Goal: Information Seeking & Learning: Stay updated

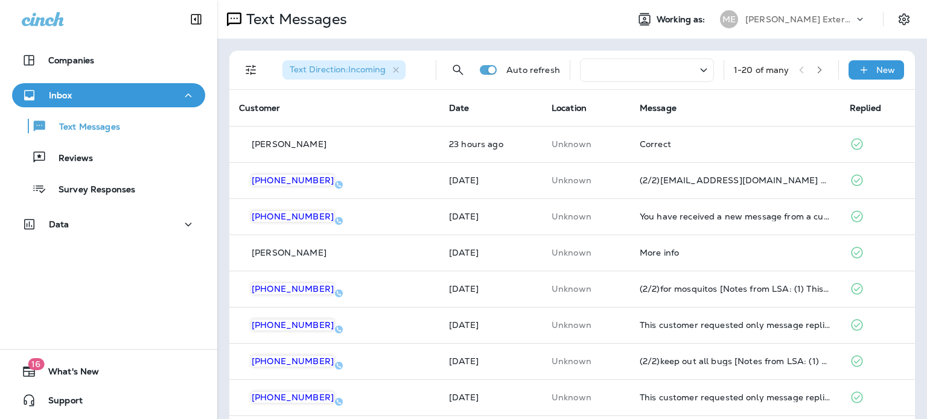
click at [154, 314] on div "Companies Inbox Text Messages Reviews Survey Responses Data 16 What's New Suppo…" at bounding box center [108, 209] width 217 height 419
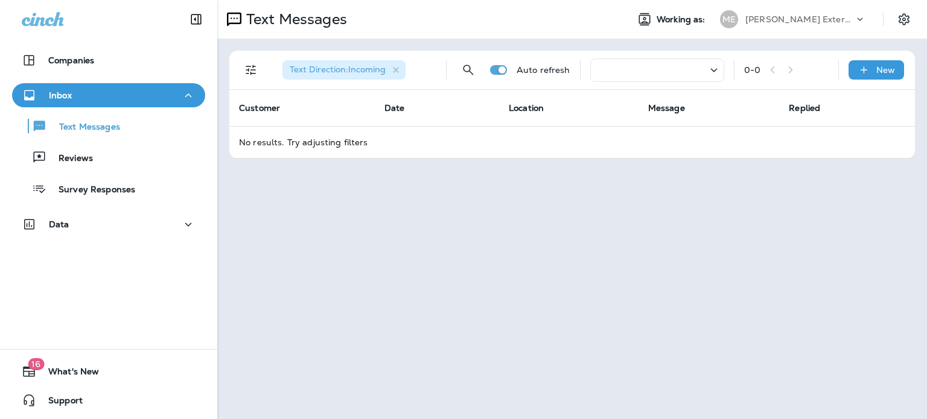
click at [390, 189] on div "Text Messages Working as: ME Mares Exterminating Text Direction : Incoming Auto…" at bounding box center [572, 209] width 710 height 419
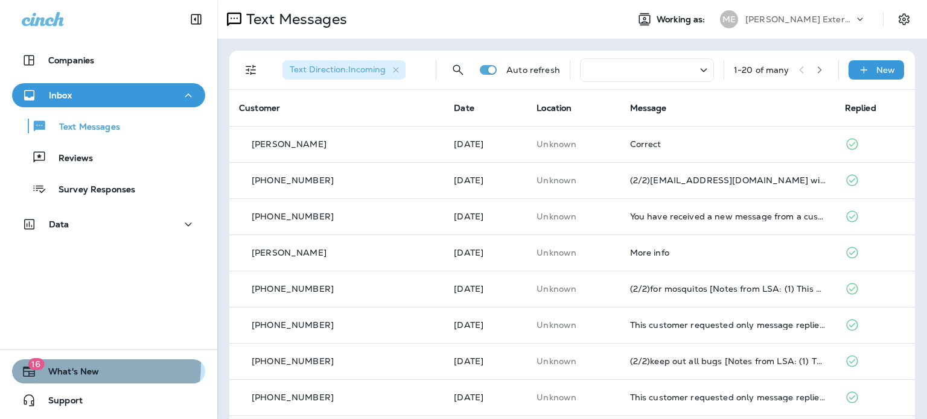
click at [36, 364] on span "16" at bounding box center [36, 364] width 16 height 12
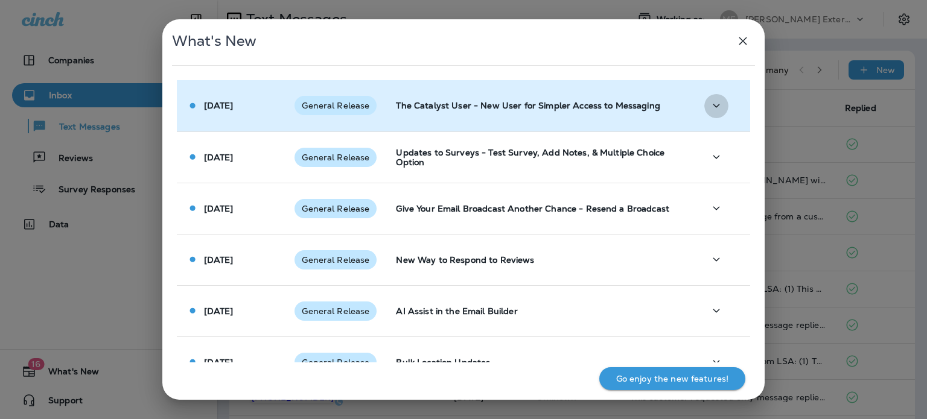
click at [716, 110] on icon "button" at bounding box center [716, 105] width 14 height 15
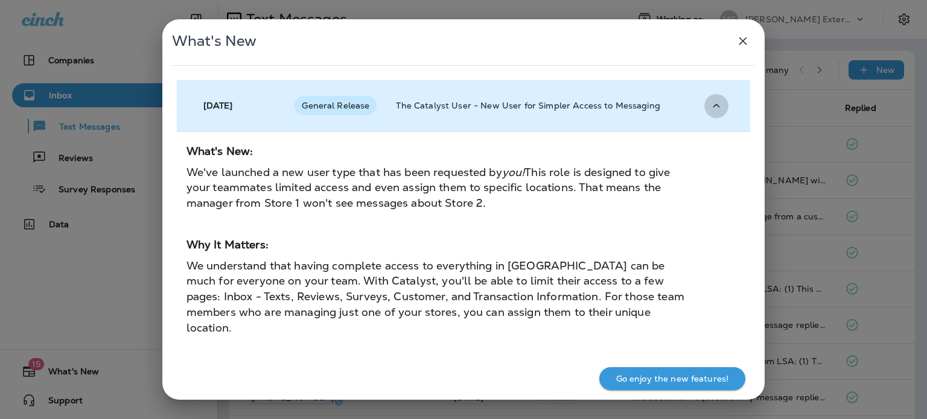
click at [716, 110] on icon "button" at bounding box center [716, 105] width 14 height 15
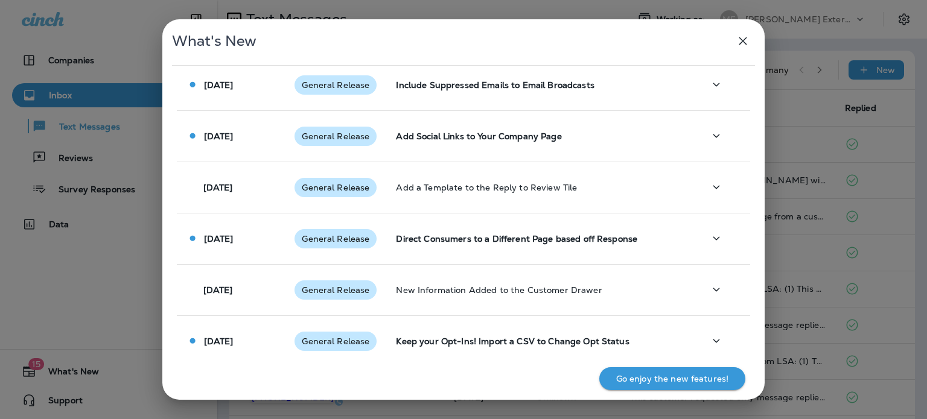
scroll to position [704, 0]
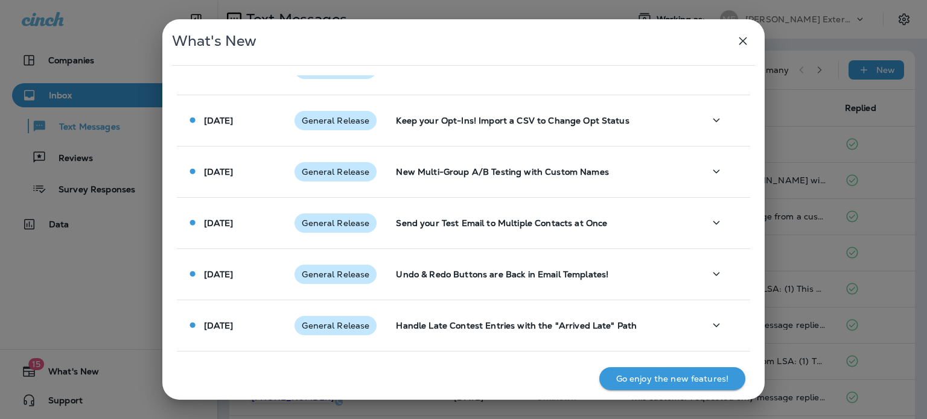
click at [746, 39] on icon "button" at bounding box center [743, 41] width 14 height 14
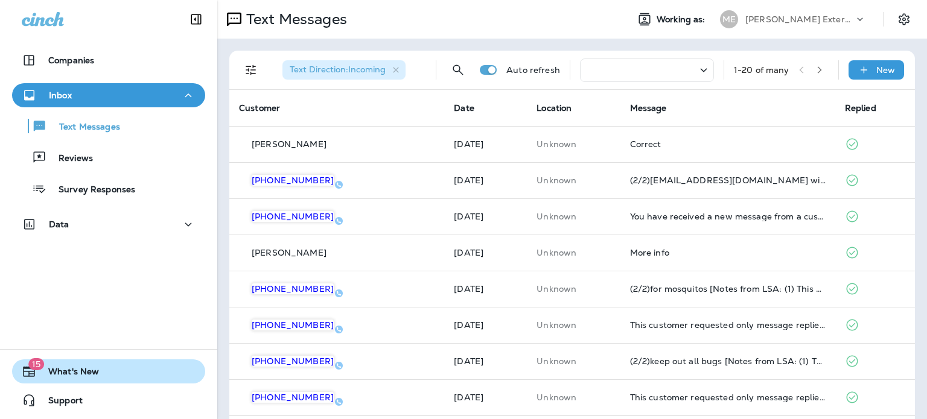
click at [83, 370] on span "What's New" at bounding box center [67, 374] width 63 height 14
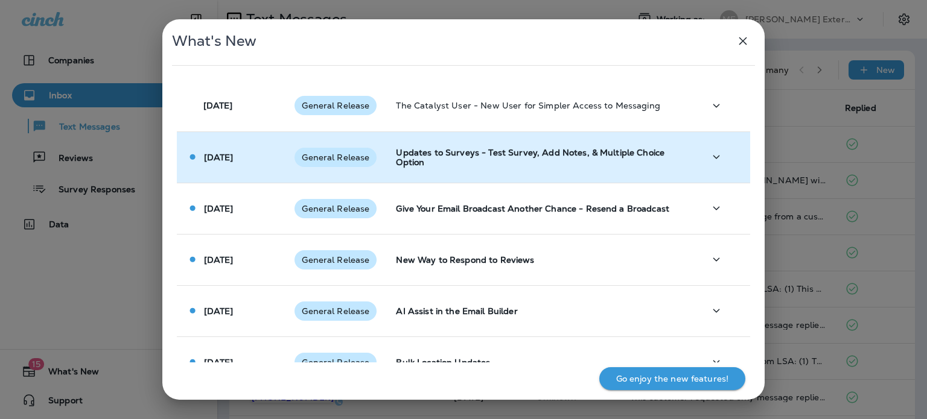
click at [712, 156] on icon "button" at bounding box center [716, 157] width 14 height 15
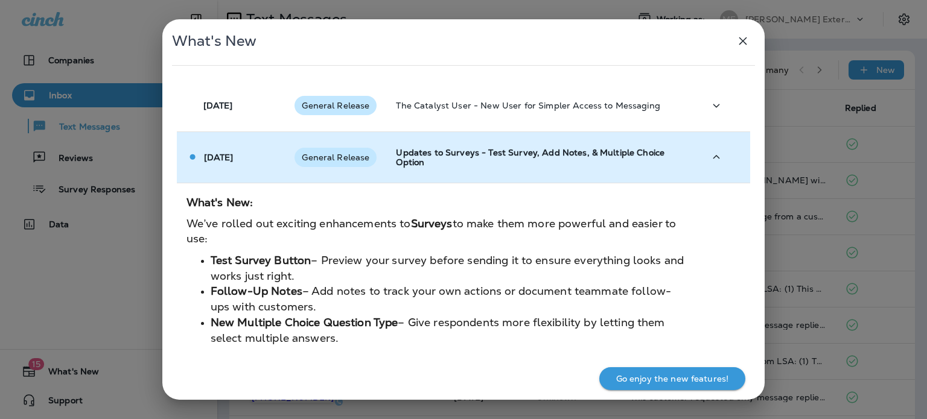
click at [712, 156] on icon "button" at bounding box center [716, 157] width 14 height 15
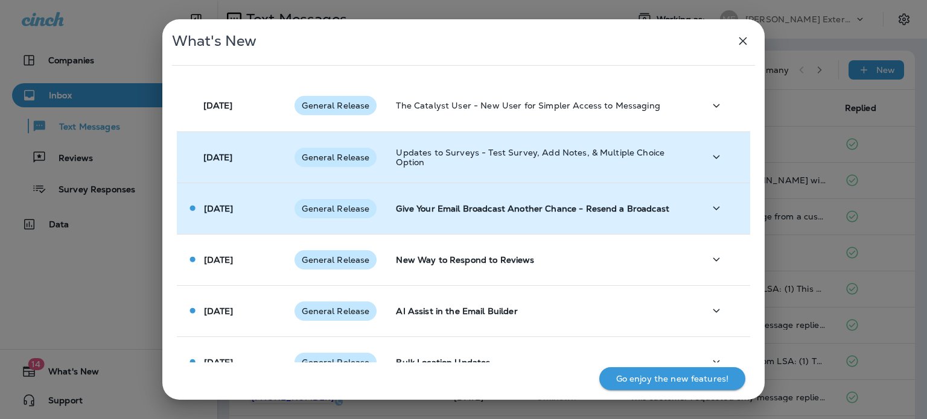
click at [709, 206] on icon "button" at bounding box center [716, 208] width 14 height 15
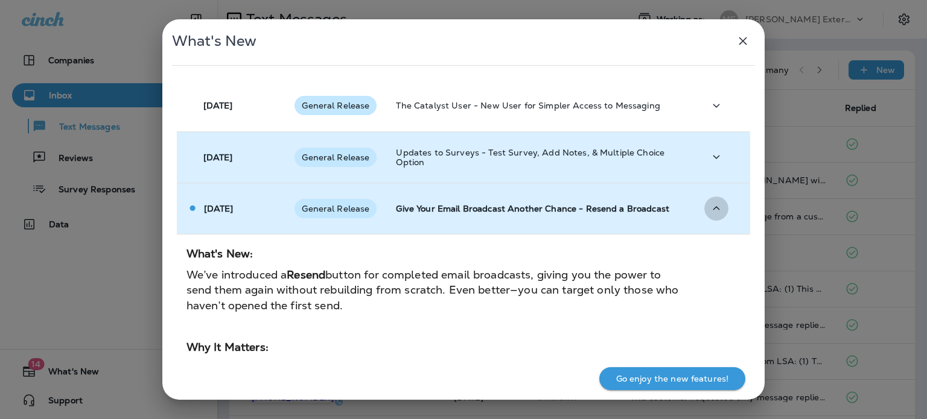
click at [709, 206] on icon "button" at bounding box center [716, 208] width 14 height 15
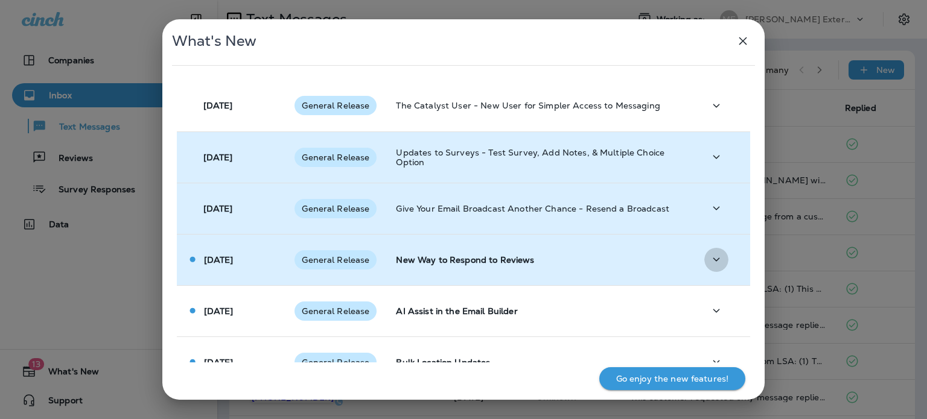
click at [715, 258] on icon "button" at bounding box center [716, 259] width 14 height 15
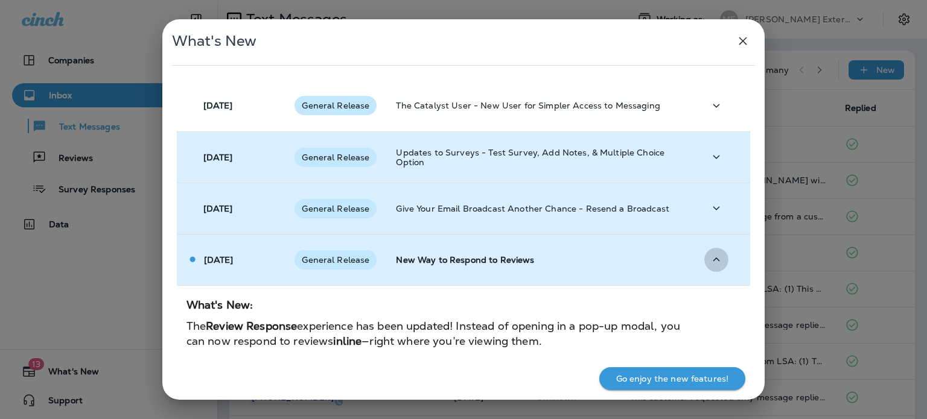
click at [715, 258] on icon "button" at bounding box center [716, 259] width 14 height 15
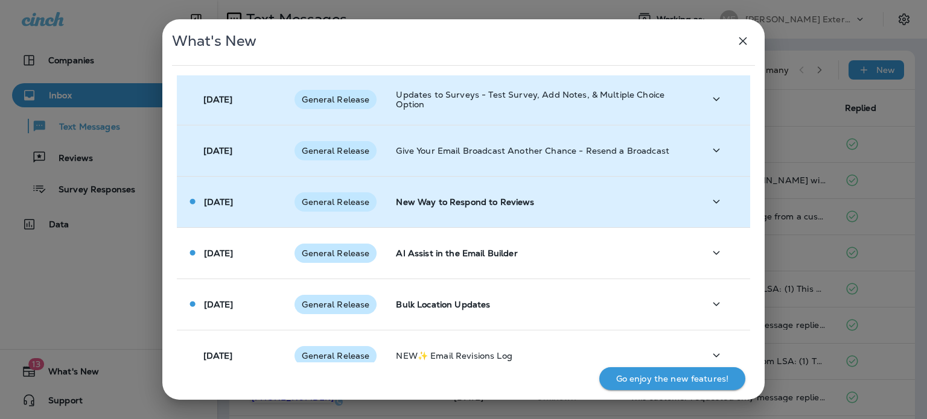
scroll to position [121, 0]
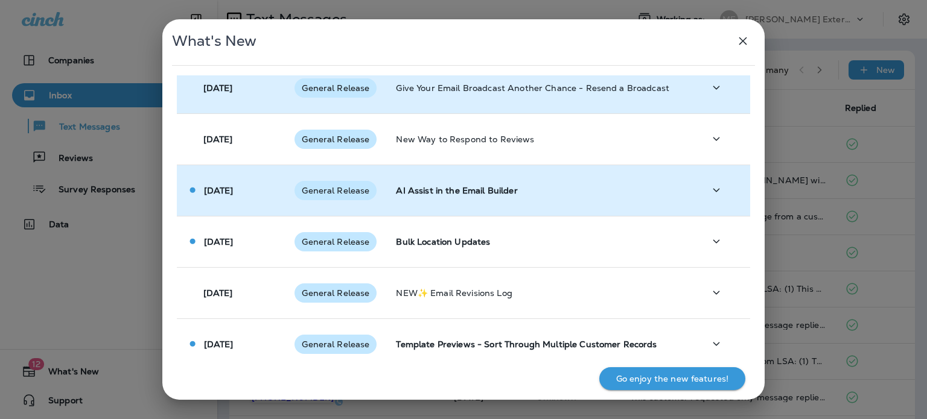
click at [710, 179] on button "button" at bounding box center [716, 190] width 24 height 25
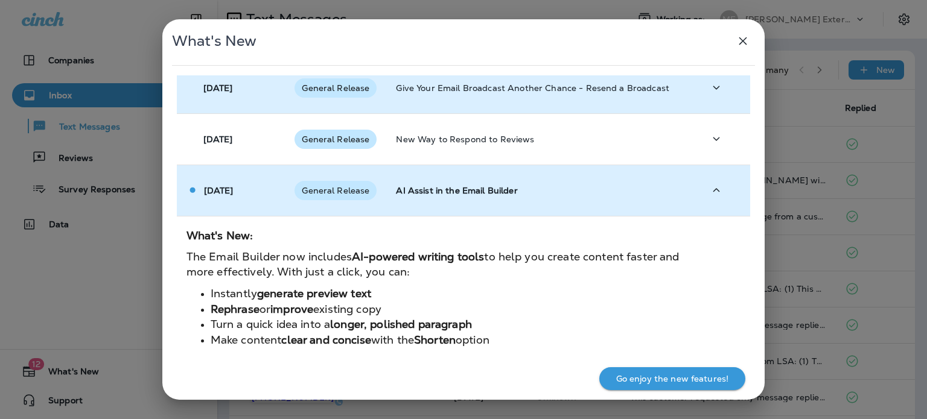
click at [710, 179] on button "button" at bounding box center [716, 190] width 24 height 25
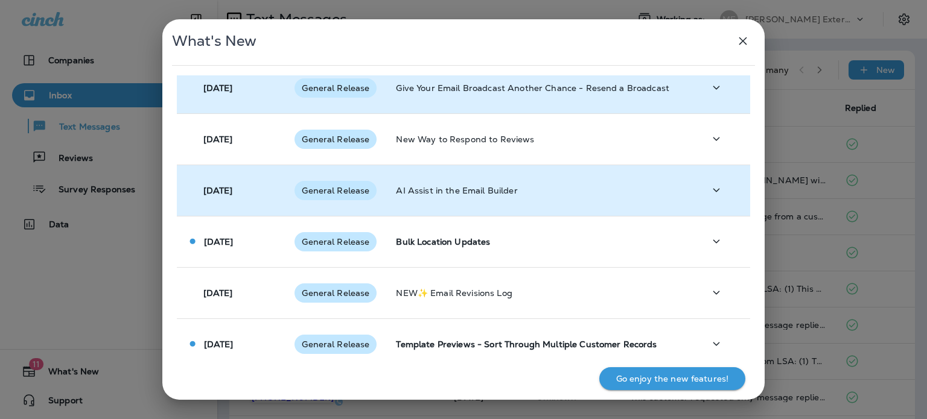
scroll to position [241, 0]
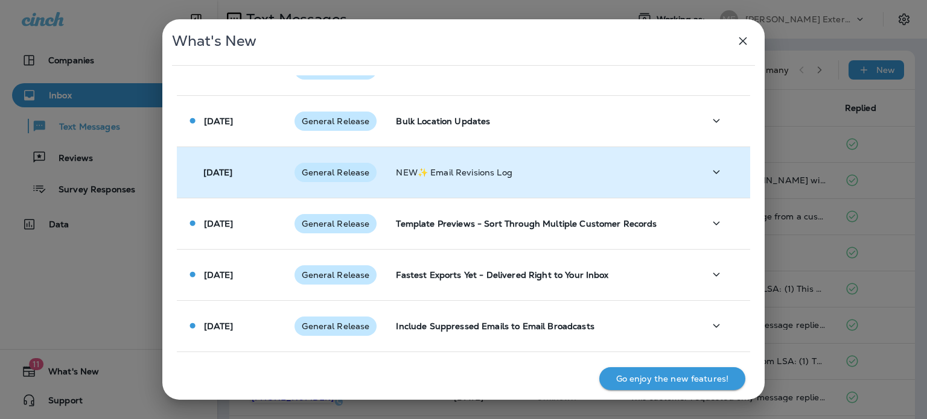
click at [712, 177] on icon "button" at bounding box center [716, 172] width 14 height 15
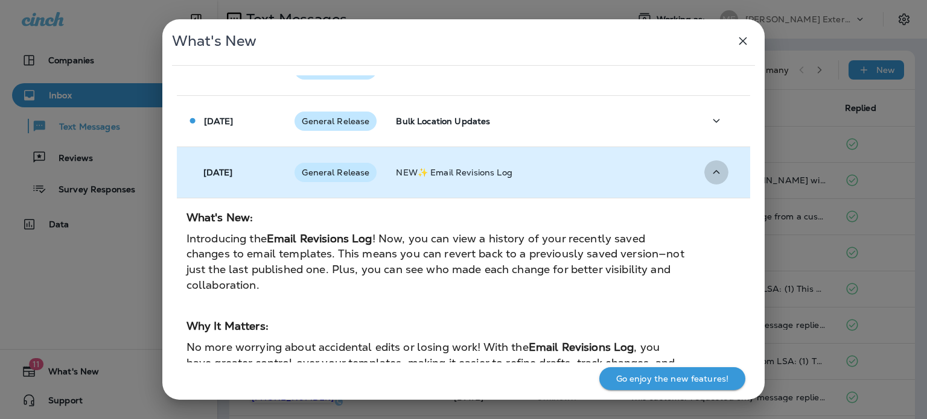
click at [712, 177] on icon "button" at bounding box center [716, 172] width 14 height 15
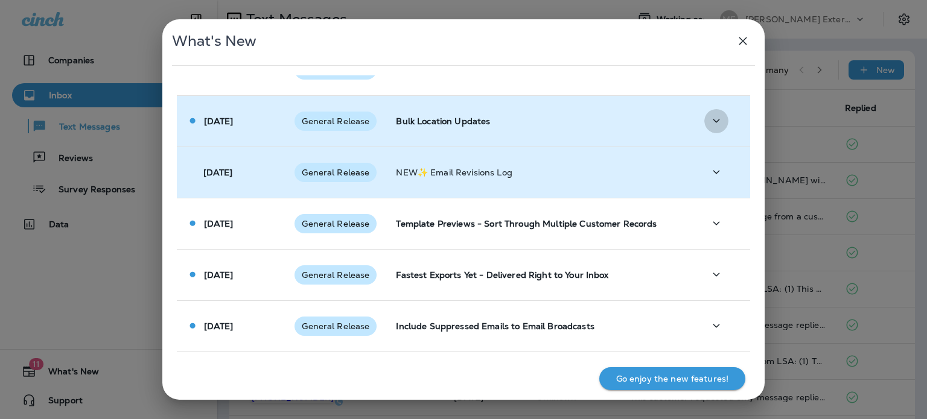
click at [709, 123] on icon "button" at bounding box center [716, 120] width 14 height 15
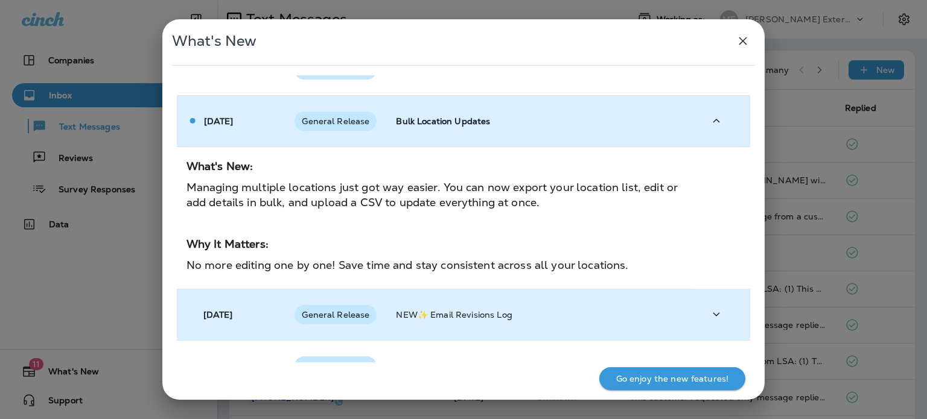
click at [709, 123] on icon "button" at bounding box center [716, 120] width 14 height 15
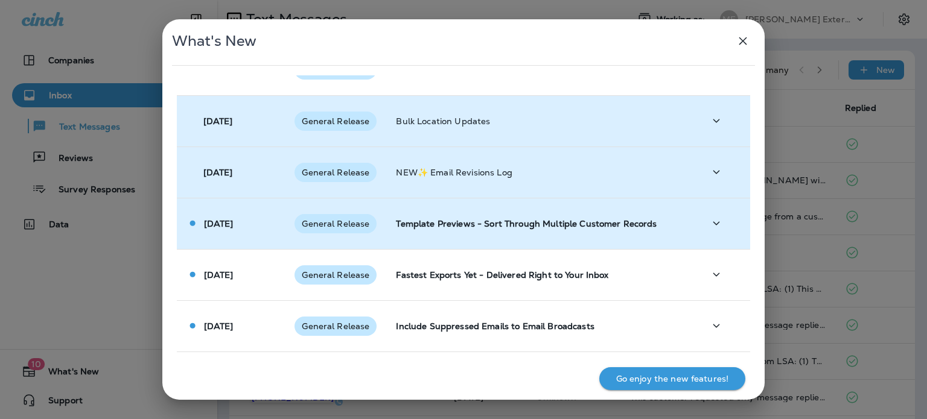
click at [710, 226] on icon "button" at bounding box center [716, 223] width 14 height 15
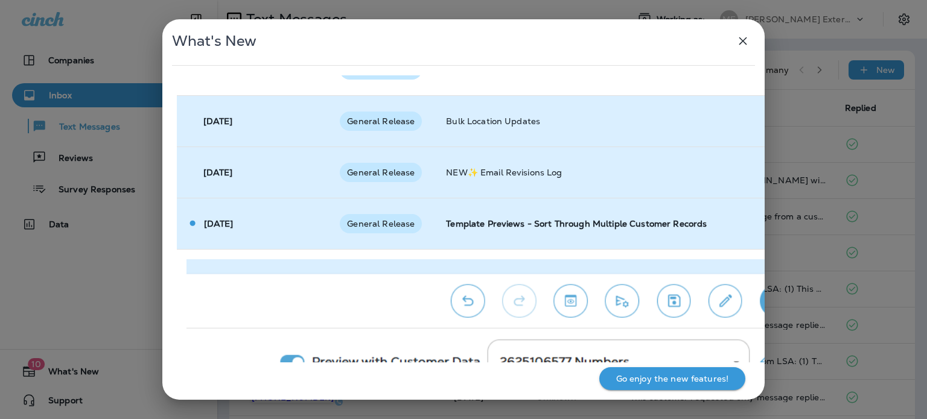
click at [710, 226] on p "Template Previews - Sort Through Multiple Customer Records" at bounding box center [667, 224] width 442 height 10
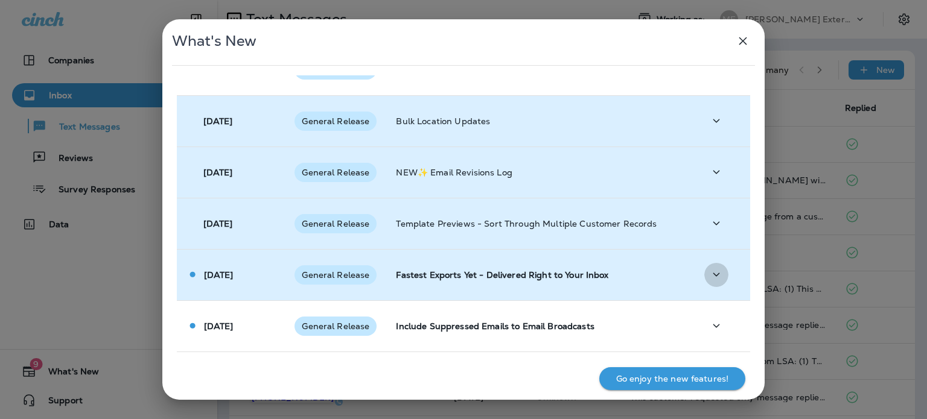
click at [709, 276] on icon "button" at bounding box center [716, 274] width 14 height 15
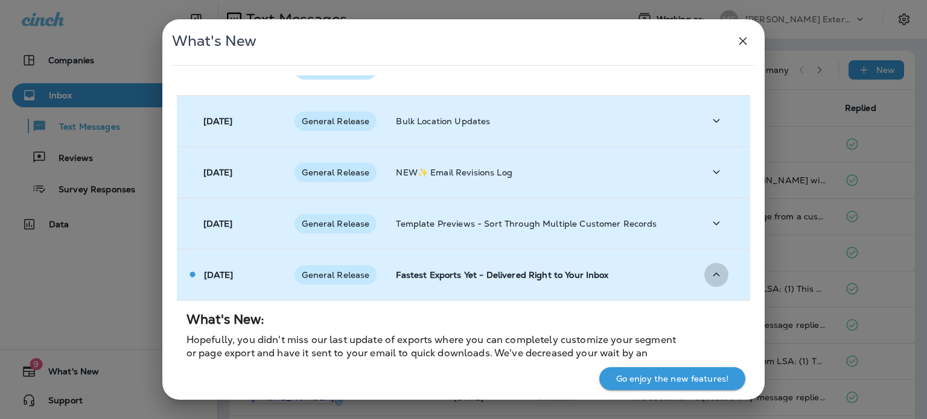
click at [709, 276] on icon "button" at bounding box center [716, 274] width 14 height 15
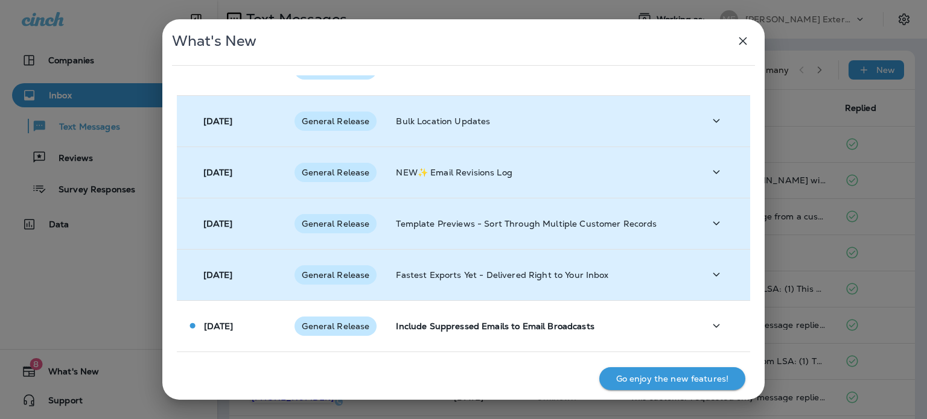
scroll to position [362, 0]
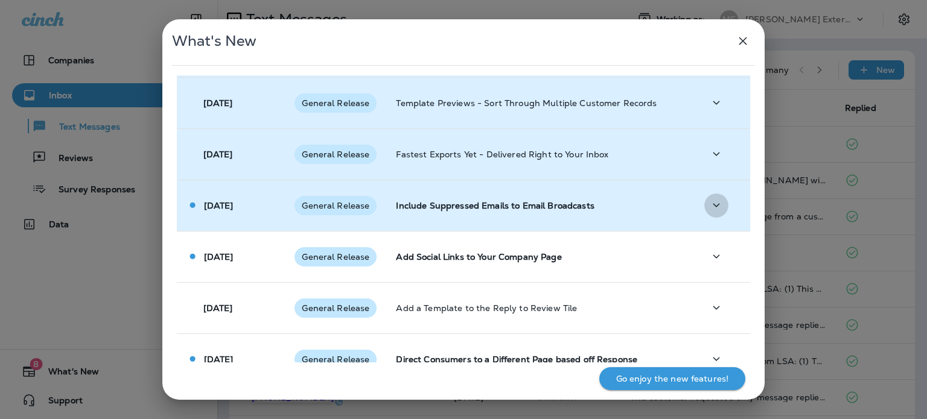
click at [710, 208] on icon "button" at bounding box center [716, 205] width 14 height 15
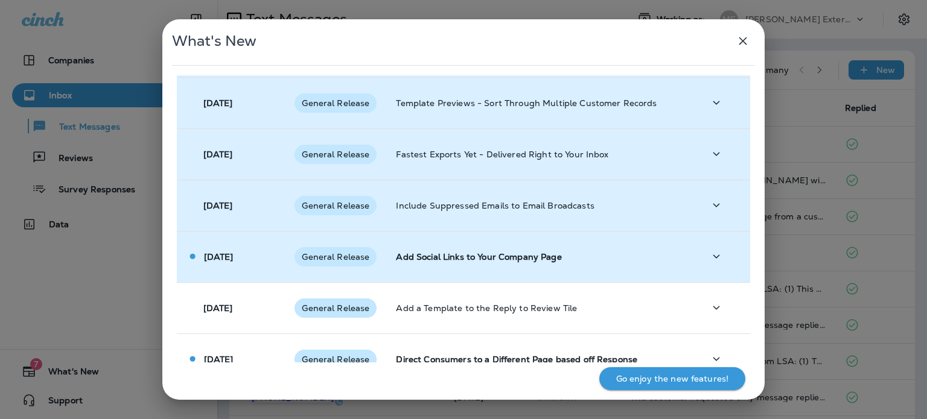
click at [717, 262] on icon "button" at bounding box center [716, 256] width 14 height 15
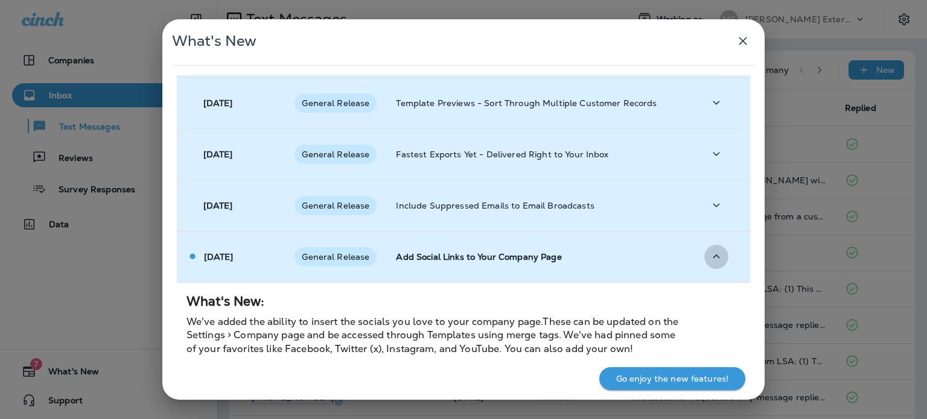
click at [717, 262] on icon "button" at bounding box center [716, 256] width 14 height 15
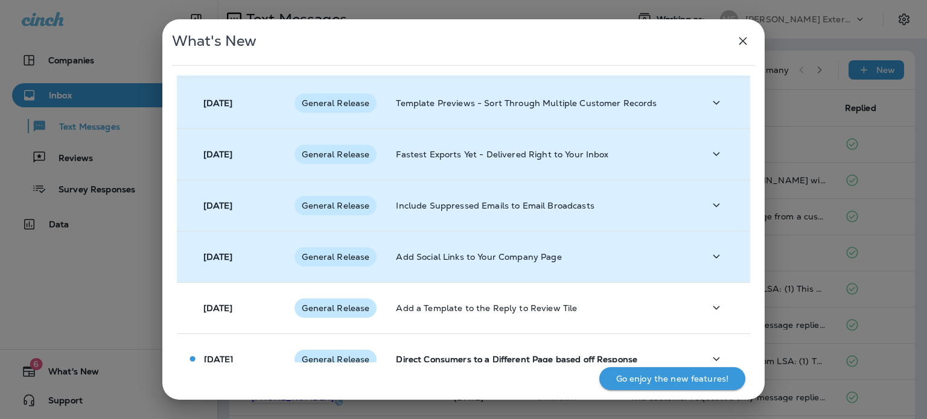
click at [715, 261] on icon "button" at bounding box center [716, 256] width 14 height 15
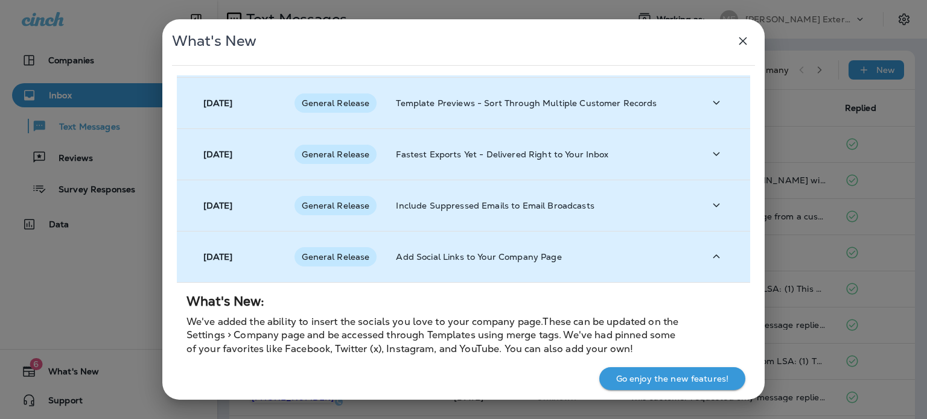
click at [715, 261] on icon "button" at bounding box center [716, 256] width 14 height 15
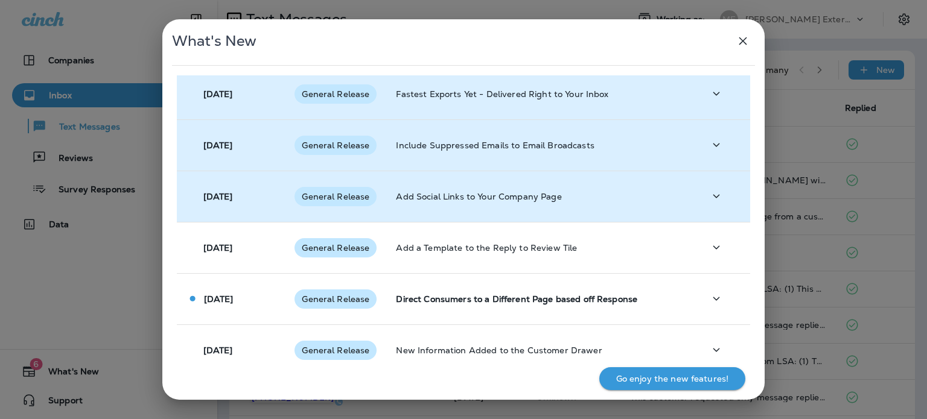
scroll to position [483, 0]
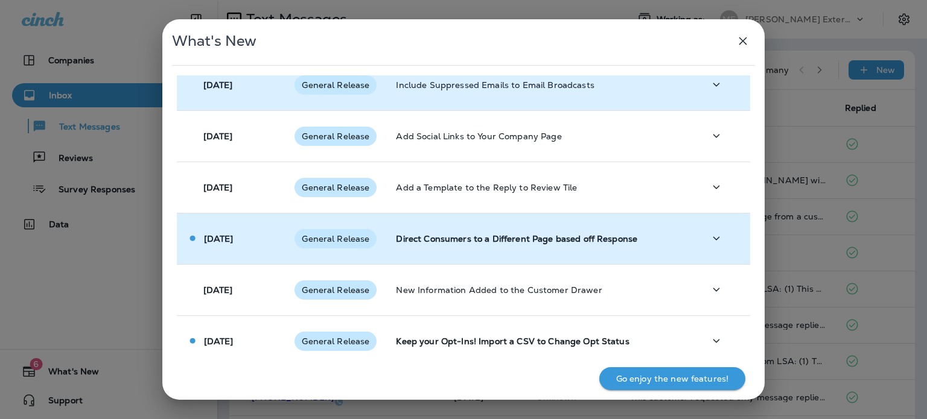
click at [709, 237] on icon "button" at bounding box center [716, 238] width 14 height 15
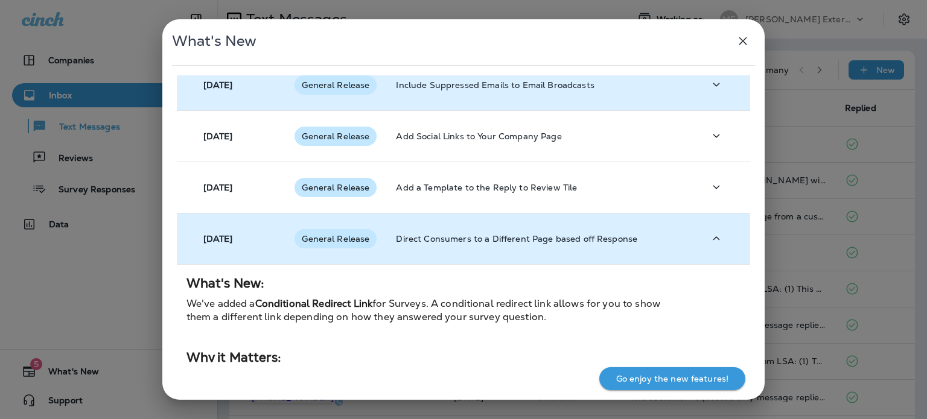
click at [709, 237] on icon "button" at bounding box center [716, 238] width 14 height 15
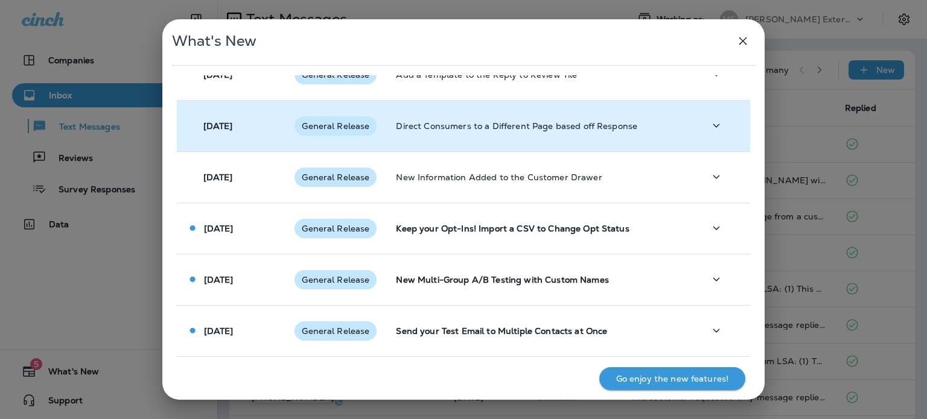
scroll to position [604, 0]
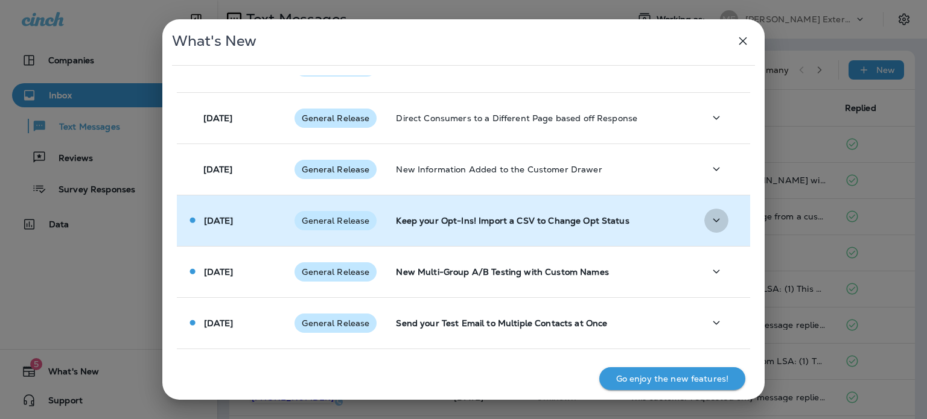
click at [704, 220] on button "button" at bounding box center [716, 220] width 24 height 25
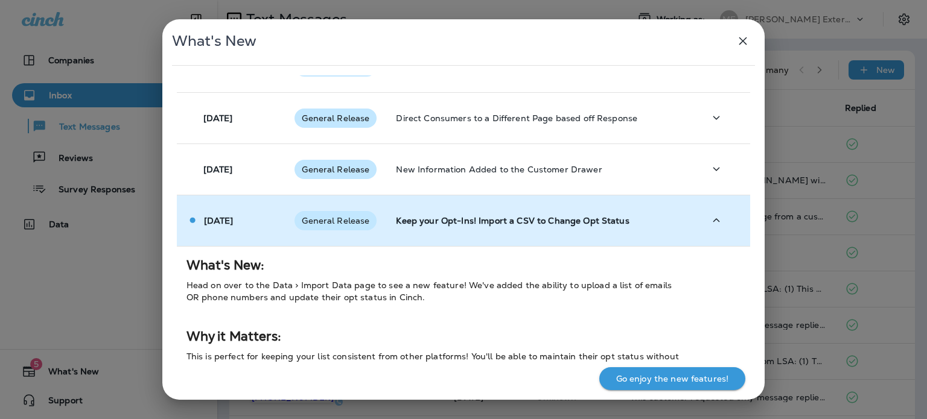
click at [704, 220] on button "button" at bounding box center [716, 220] width 24 height 25
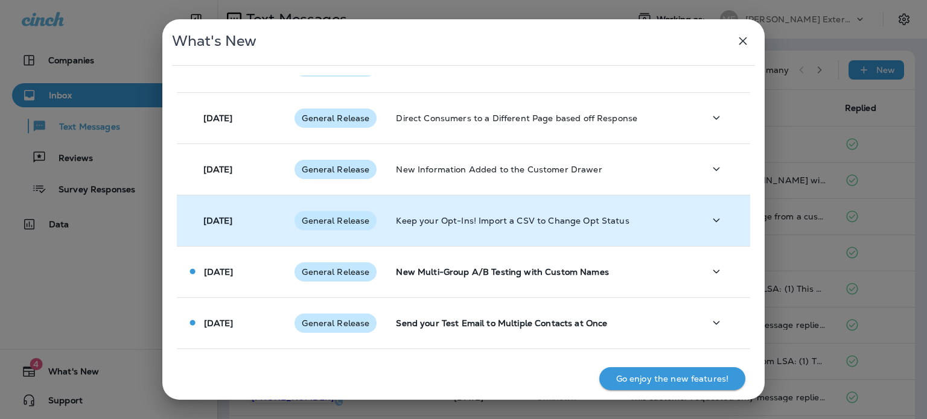
scroll to position [664, 0]
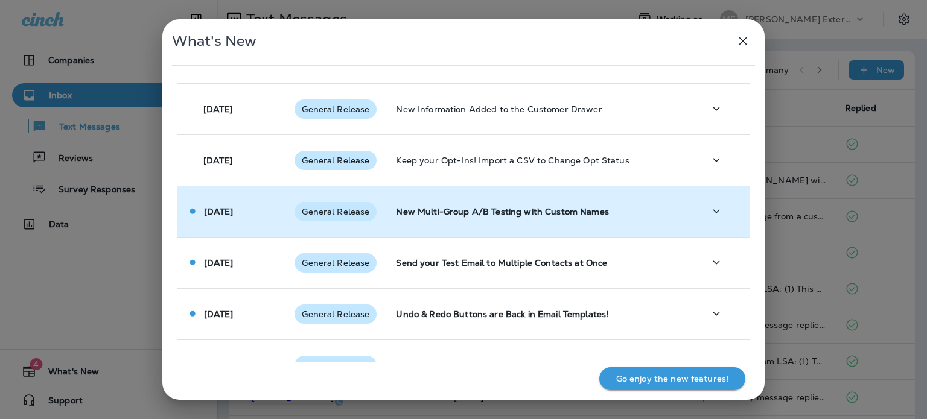
click at [709, 218] on icon "button" at bounding box center [716, 211] width 14 height 15
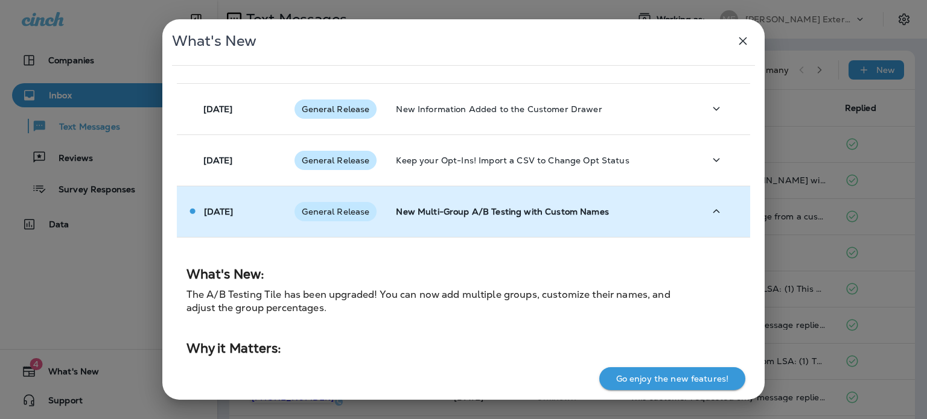
click at [709, 218] on icon "button" at bounding box center [716, 211] width 14 height 15
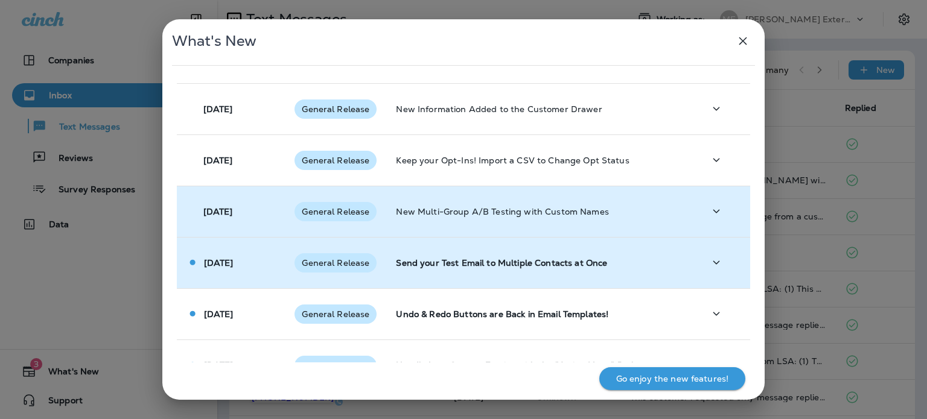
click at [718, 263] on button "button" at bounding box center [716, 262] width 24 height 25
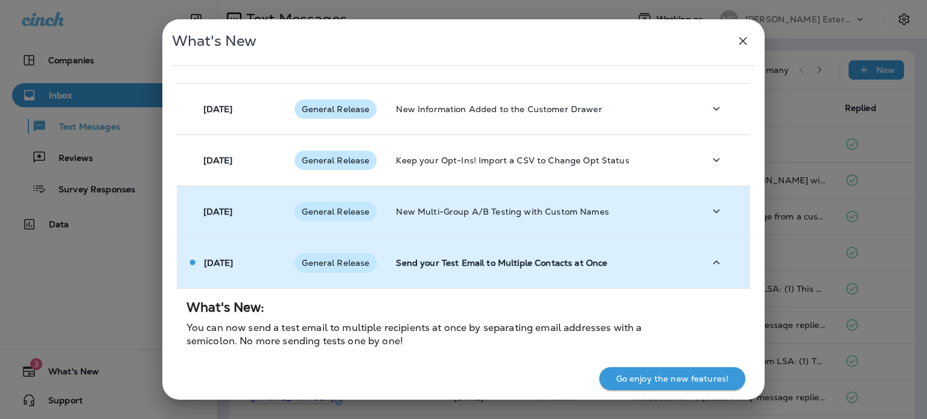
click at [718, 263] on button "button" at bounding box center [716, 262] width 24 height 25
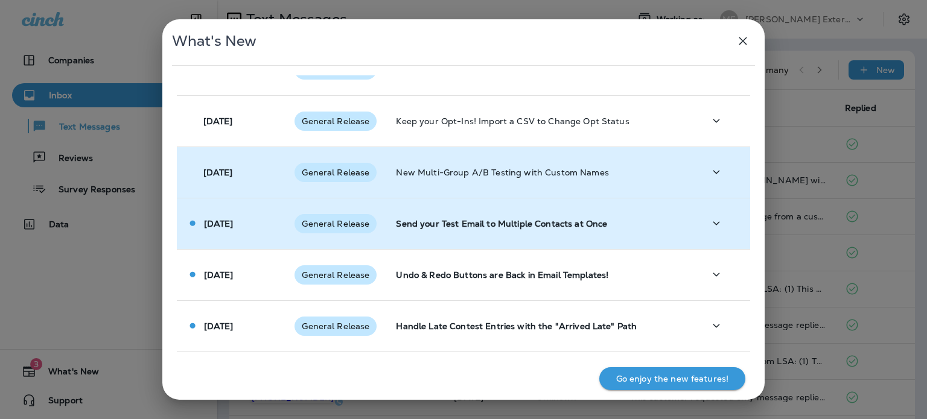
scroll to position [704, 0]
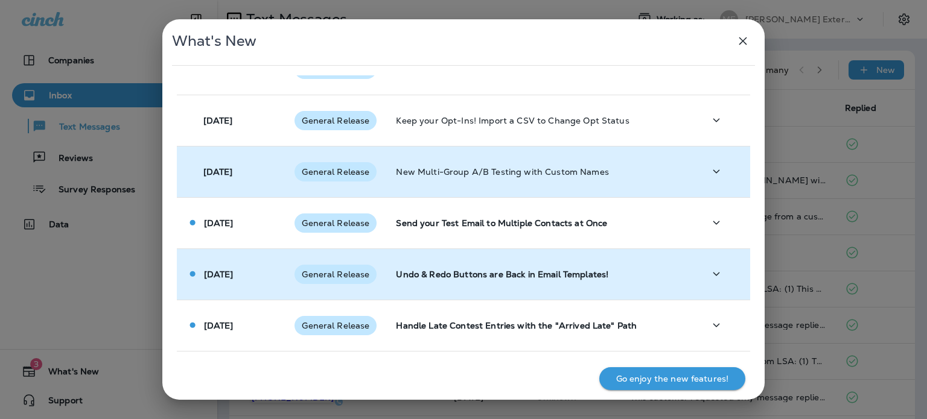
click at [709, 267] on icon "button" at bounding box center [716, 274] width 14 height 15
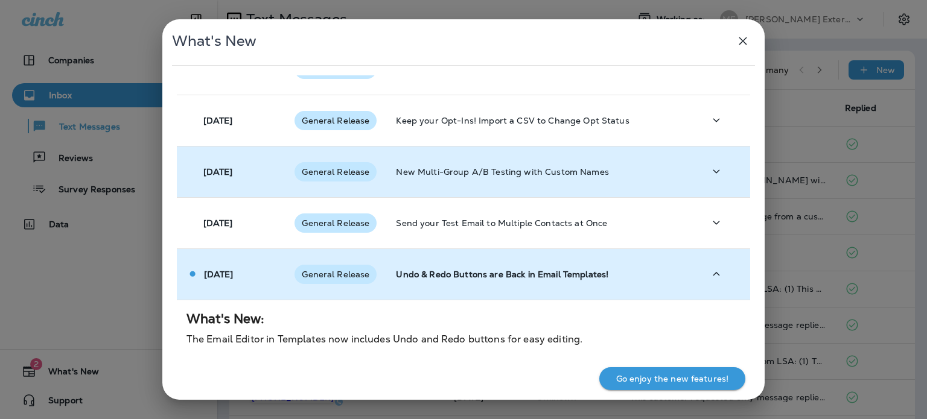
click at [709, 267] on icon "button" at bounding box center [716, 274] width 14 height 15
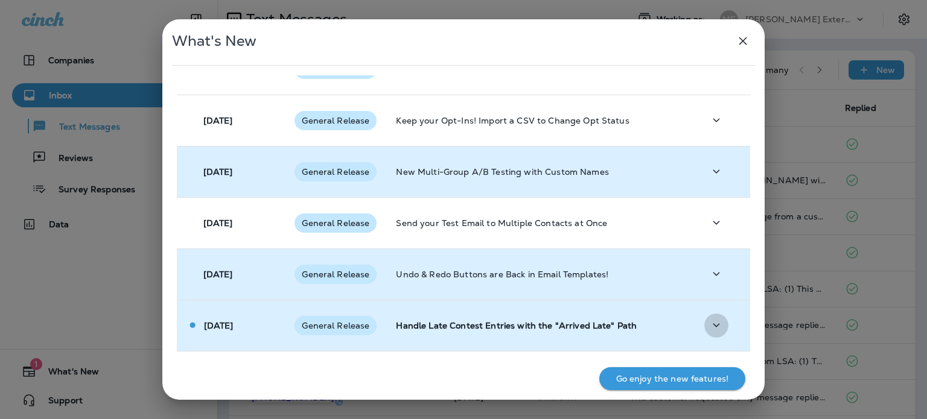
click at [709, 328] on icon "button" at bounding box center [716, 325] width 14 height 15
click at [709, 327] on icon "button" at bounding box center [716, 325] width 14 height 15
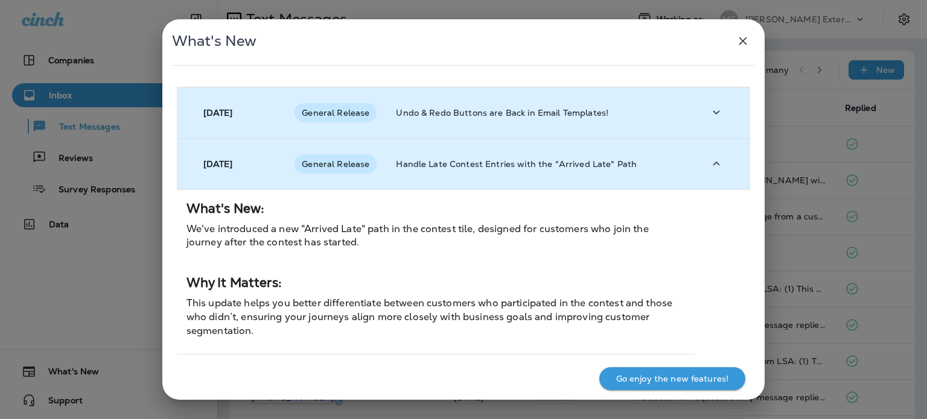
scroll to position [869, 0]
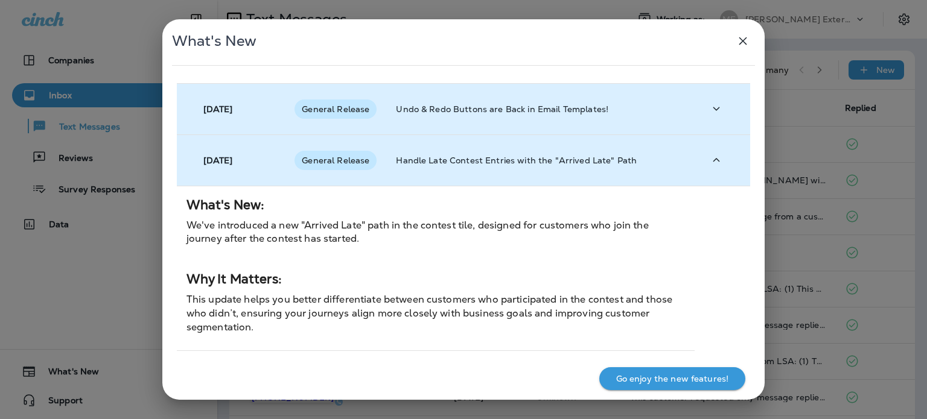
click at [736, 43] on icon "button" at bounding box center [743, 41] width 14 height 14
